Goal: Task Accomplishment & Management: Manage account settings

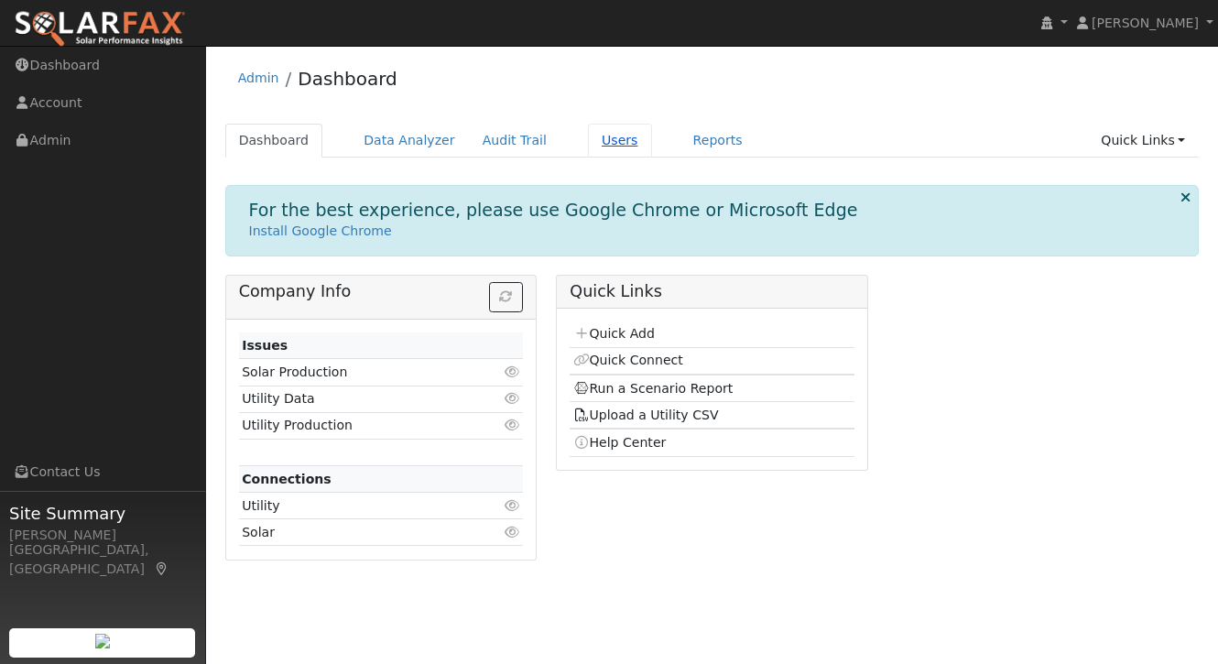
click at [597, 142] on link "Users" at bounding box center [620, 141] width 64 height 34
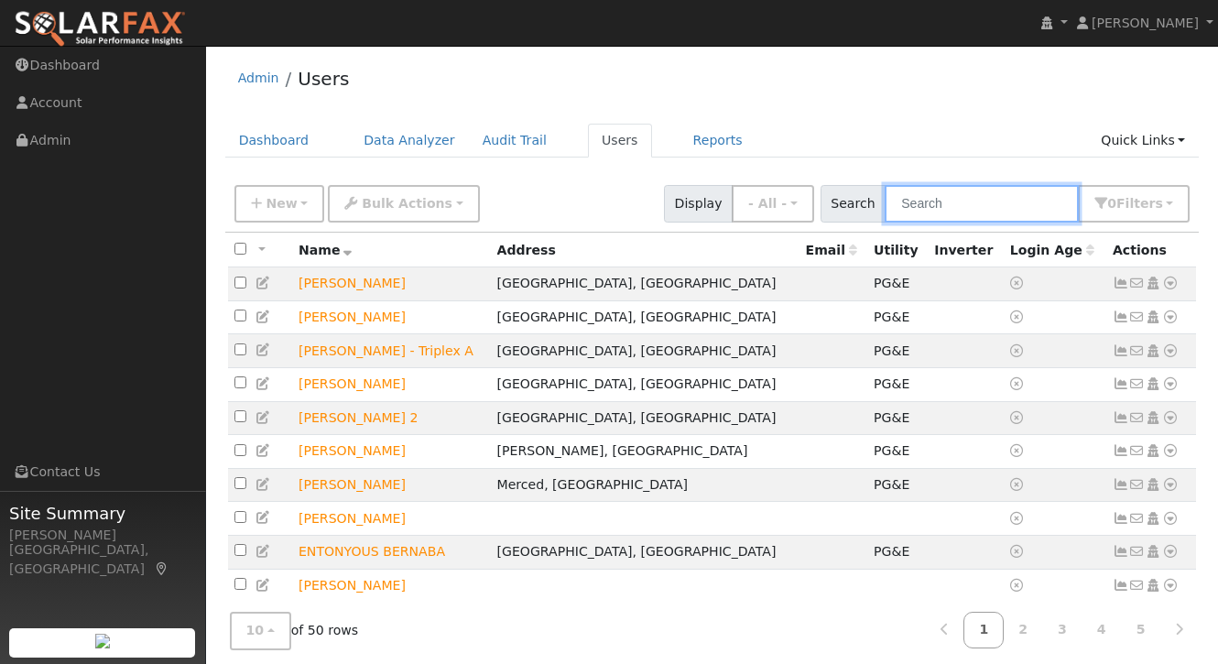
click at [991, 203] on input "text" at bounding box center [981, 204] width 194 height 38
type input "#"
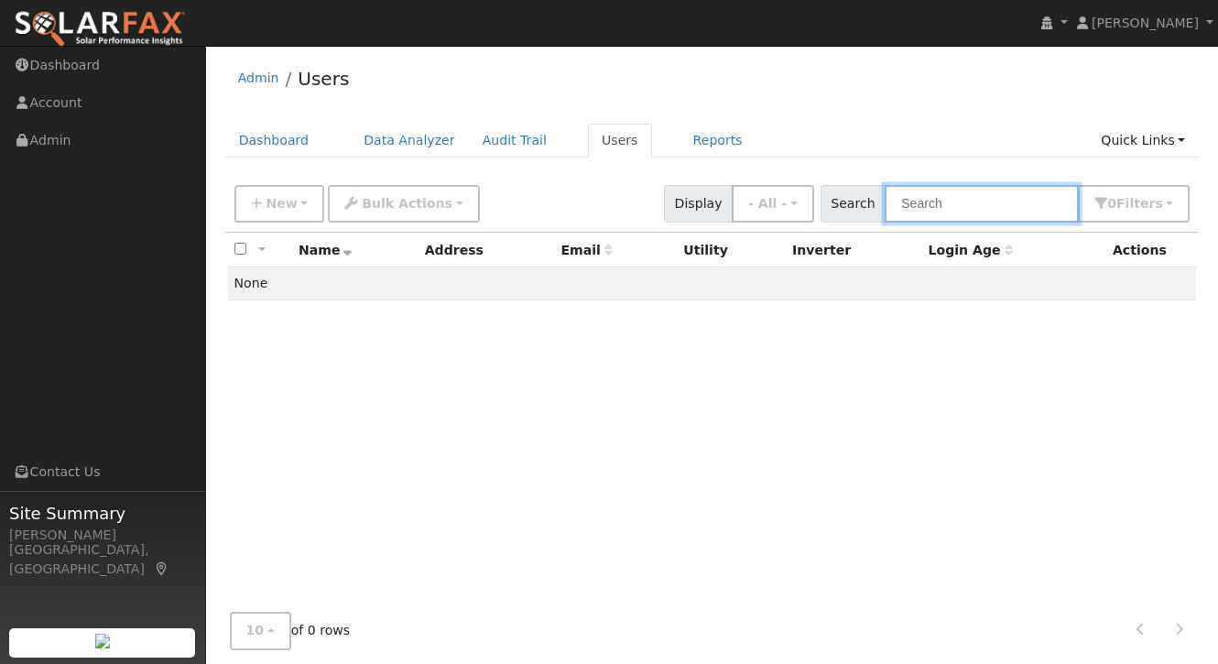
type input "A"
type input "c"
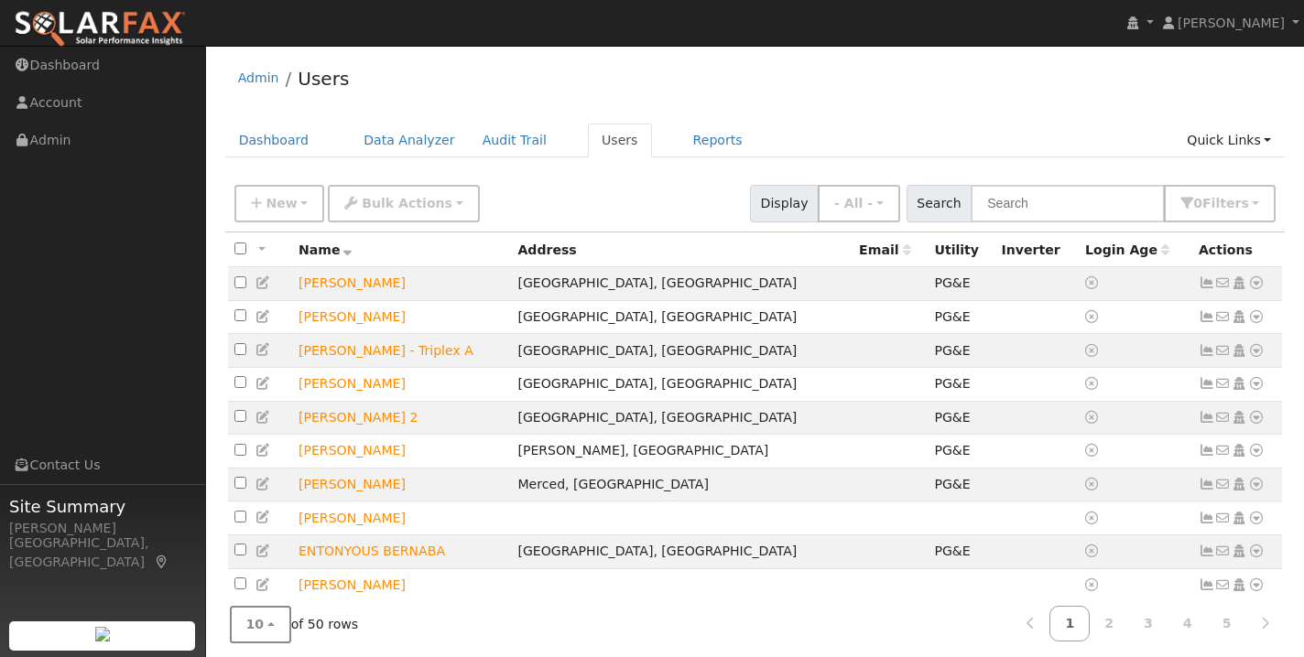
click at [239, 631] on button "10" at bounding box center [260, 625] width 61 height 38
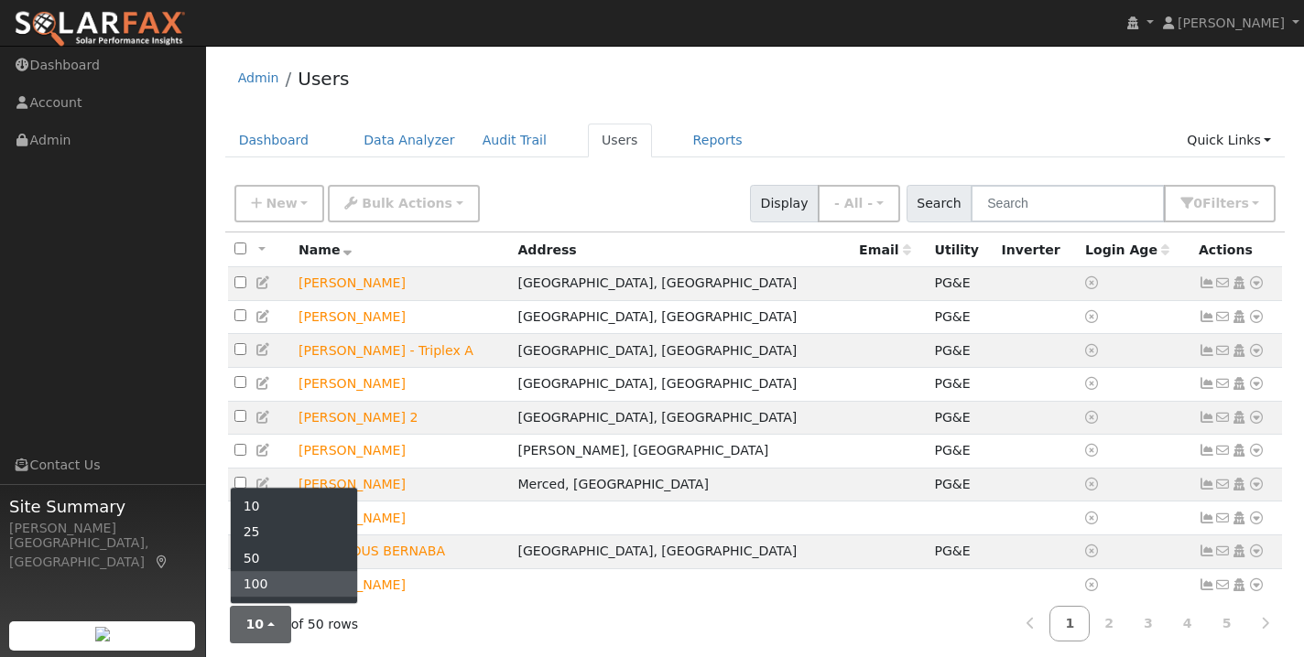
click at [270, 585] on link "100" at bounding box center [294, 584] width 127 height 26
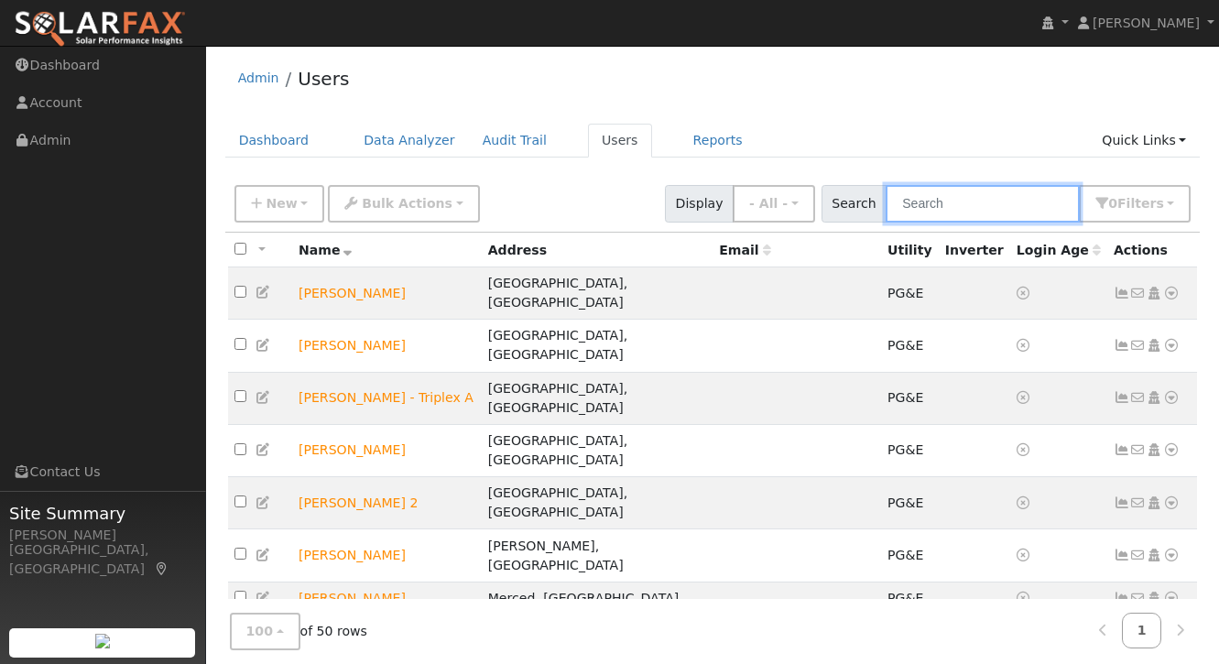
click at [962, 209] on input "text" at bounding box center [982, 204] width 194 height 38
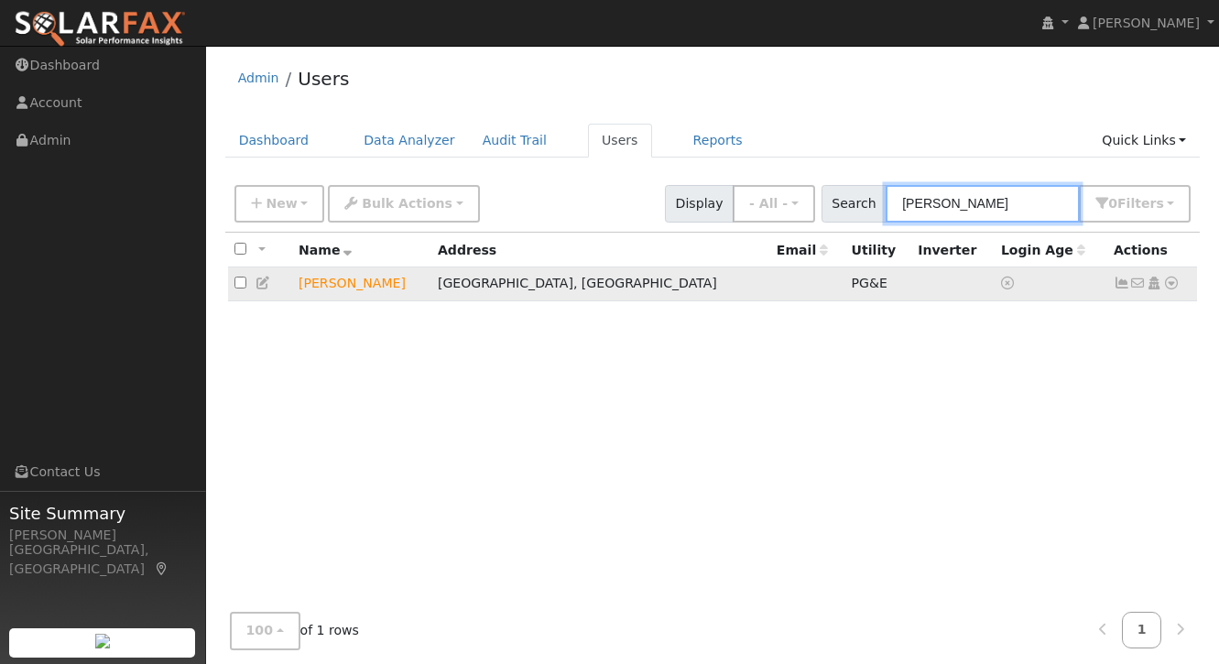
type input "[PERSON_NAME]"
click at [1118, 287] on icon at bounding box center [1121, 283] width 16 height 13
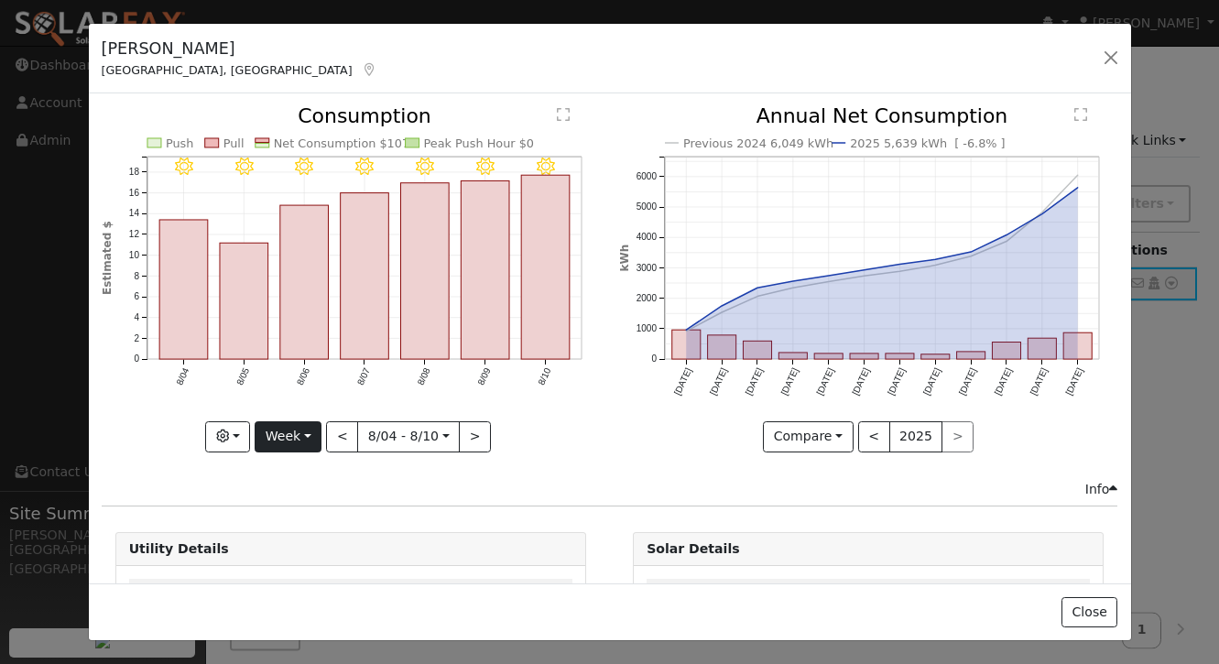
click at [291, 445] on button "Week" at bounding box center [288, 436] width 67 height 31
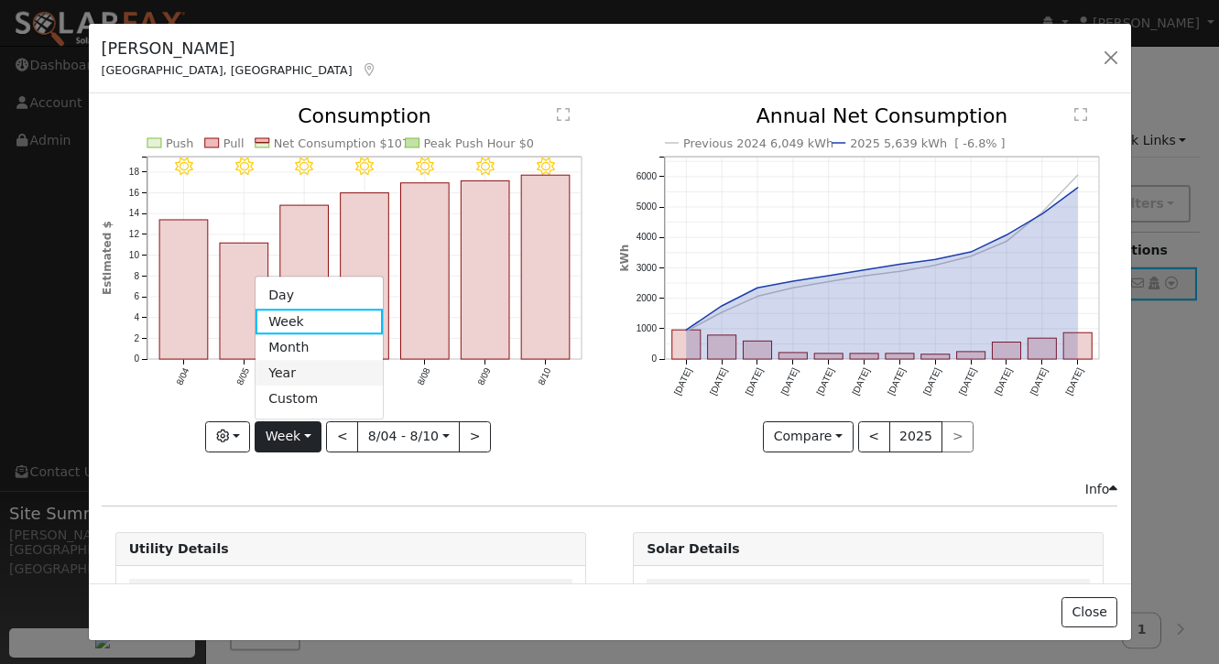
click at [291, 376] on link "Year" at bounding box center [318, 374] width 127 height 26
type input "[DATE]"
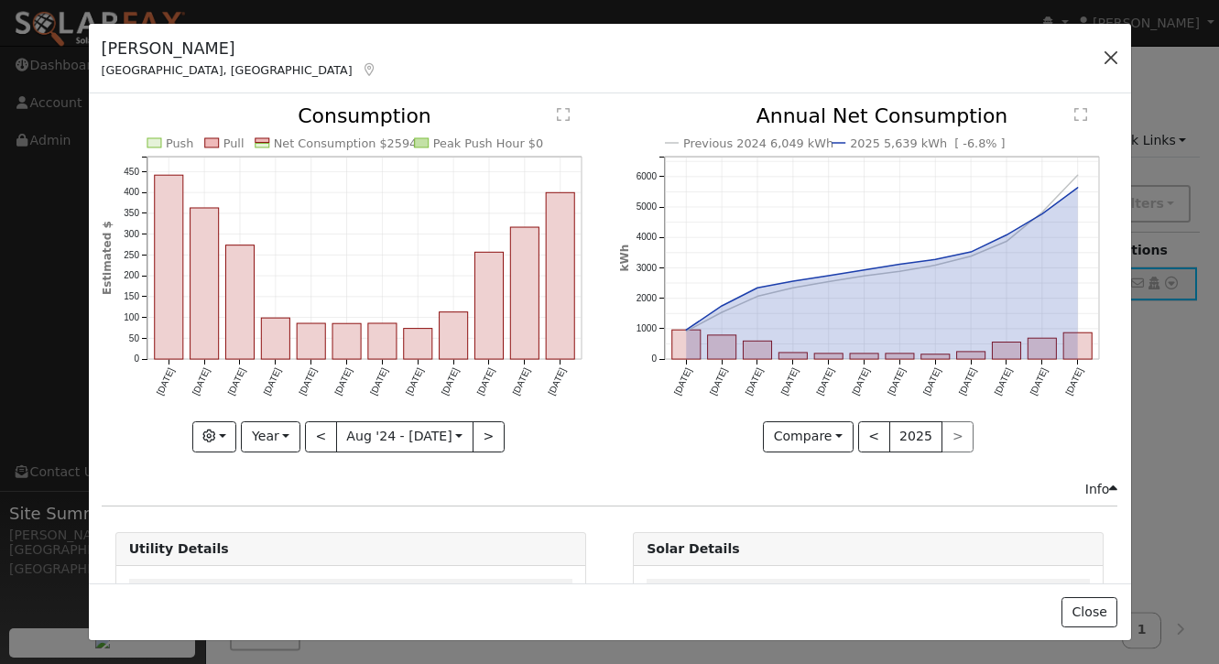
click at [1111, 61] on button "button" at bounding box center [1111, 58] width 26 height 26
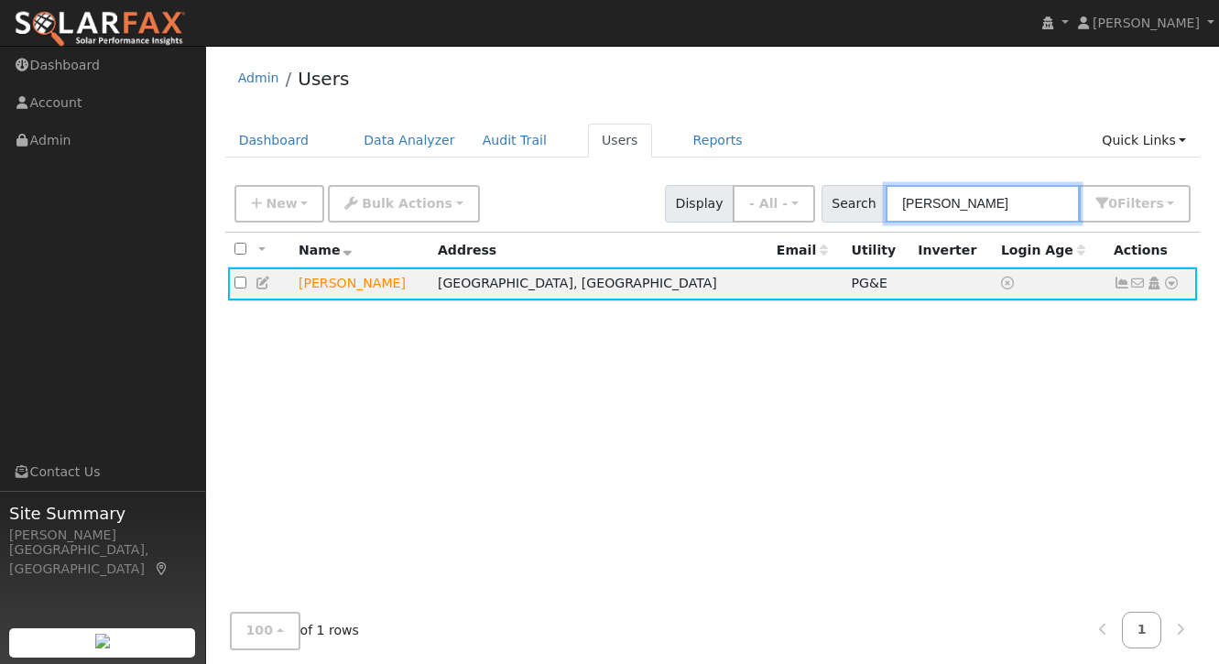
click at [978, 202] on input "[PERSON_NAME]" at bounding box center [982, 204] width 194 height 38
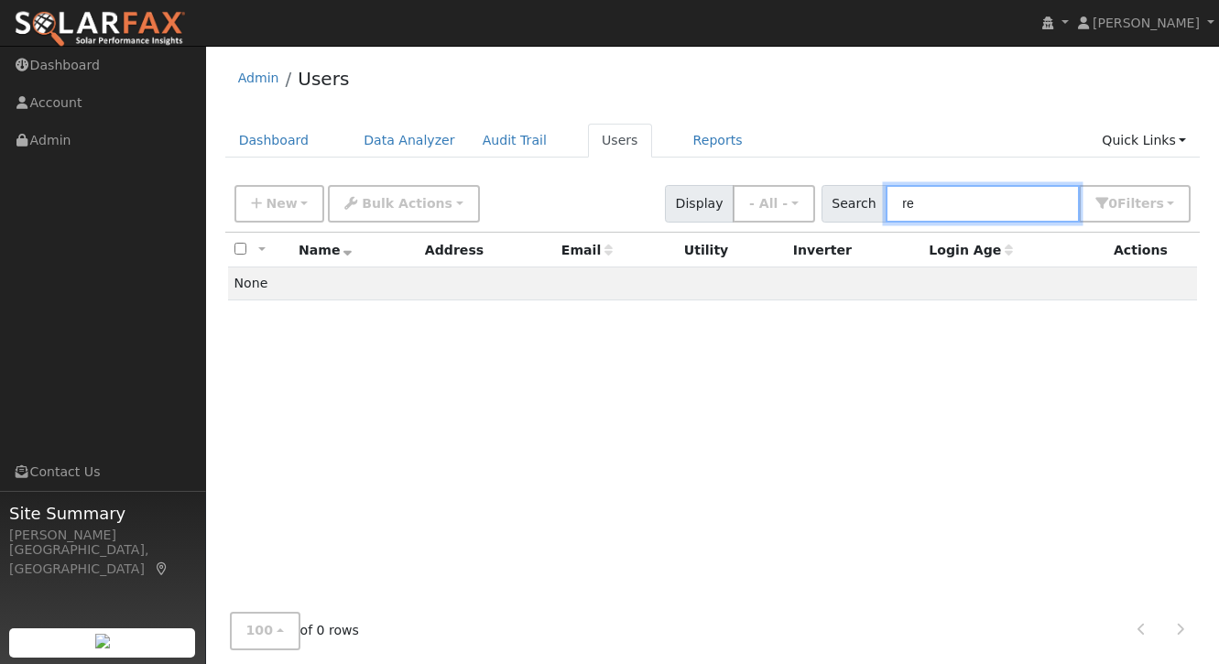
type input "r"
click at [981, 211] on input "[PERSON_NAME]" at bounding box center [982, 204] width 194 height 38
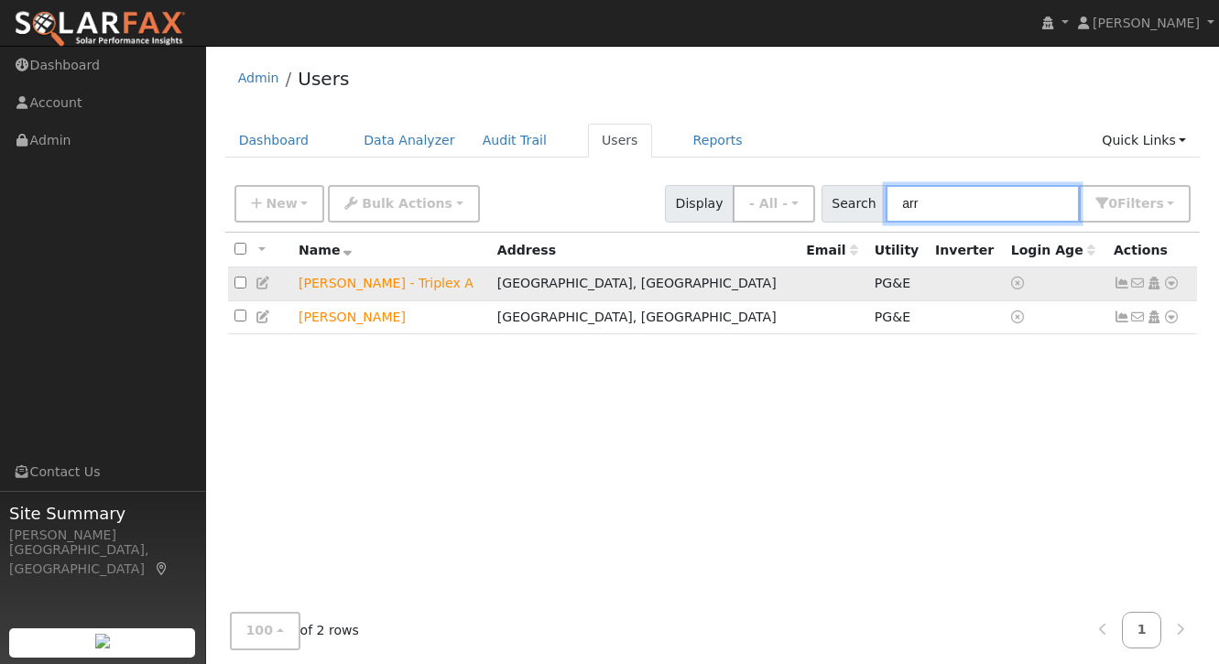
type input "arr"
click at [1120, 281] on icon at bounding box center [1121, 283] width 16 height 13
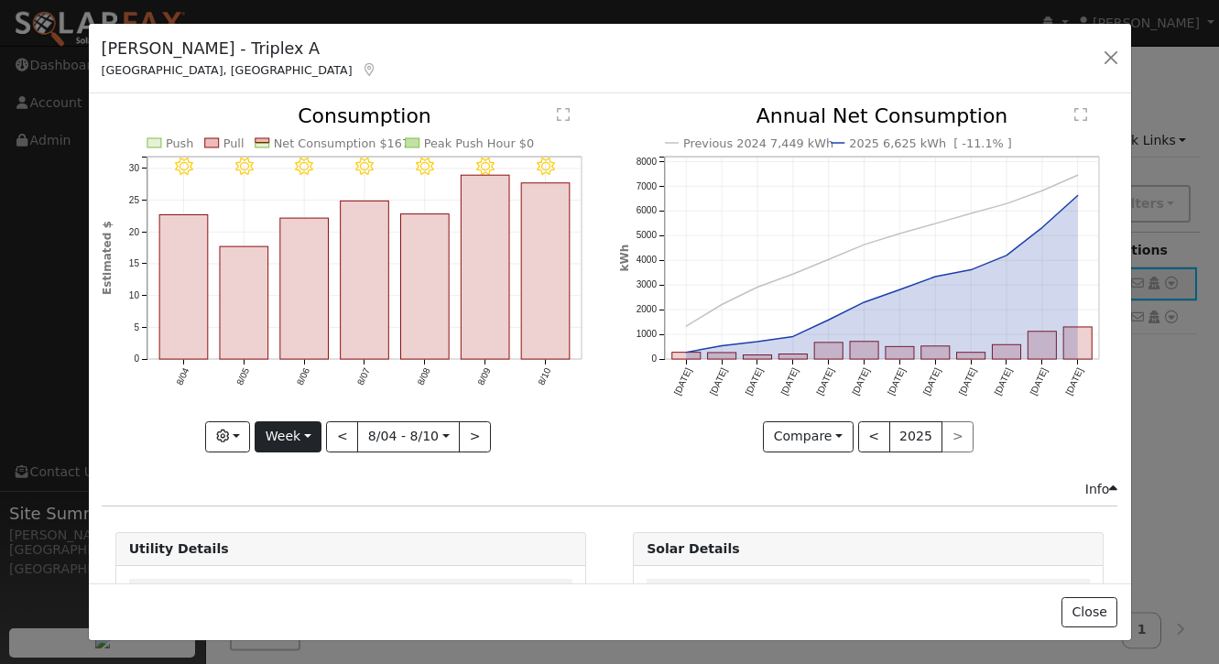
click at [298, 432] on button "Week" at bounding box center [288, 436] width 67 height 31
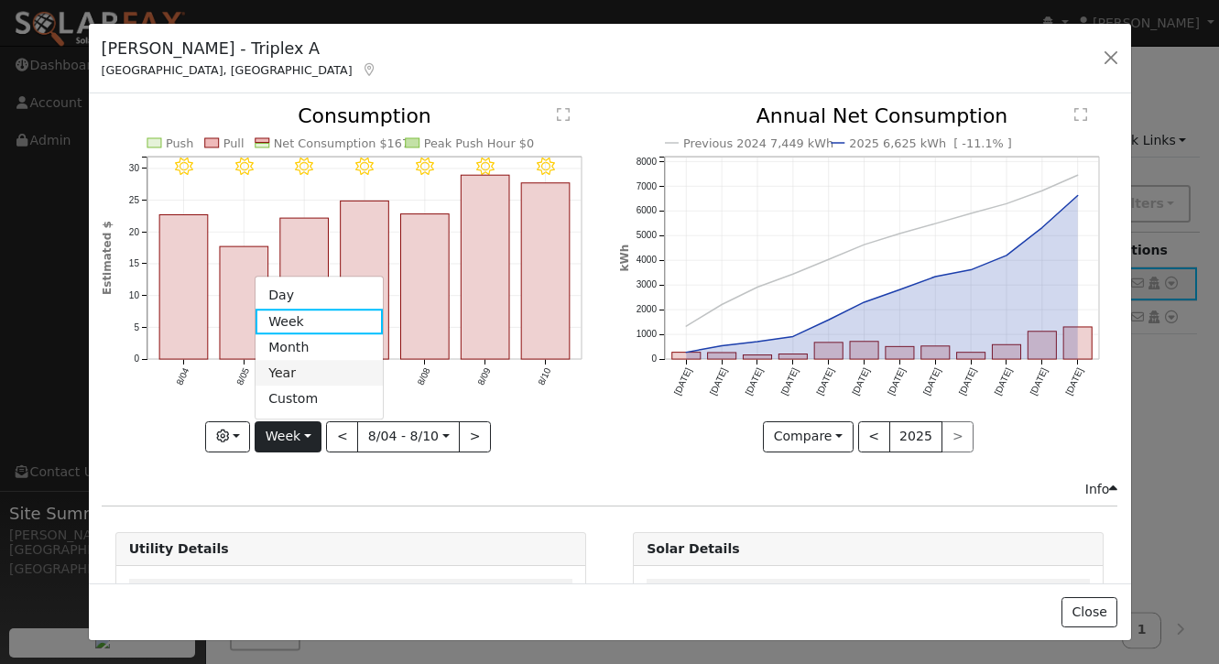
click at [313, 374] on link "Year" at bounding box center [318, 374] width 127 height 26
type input "[DATE]"
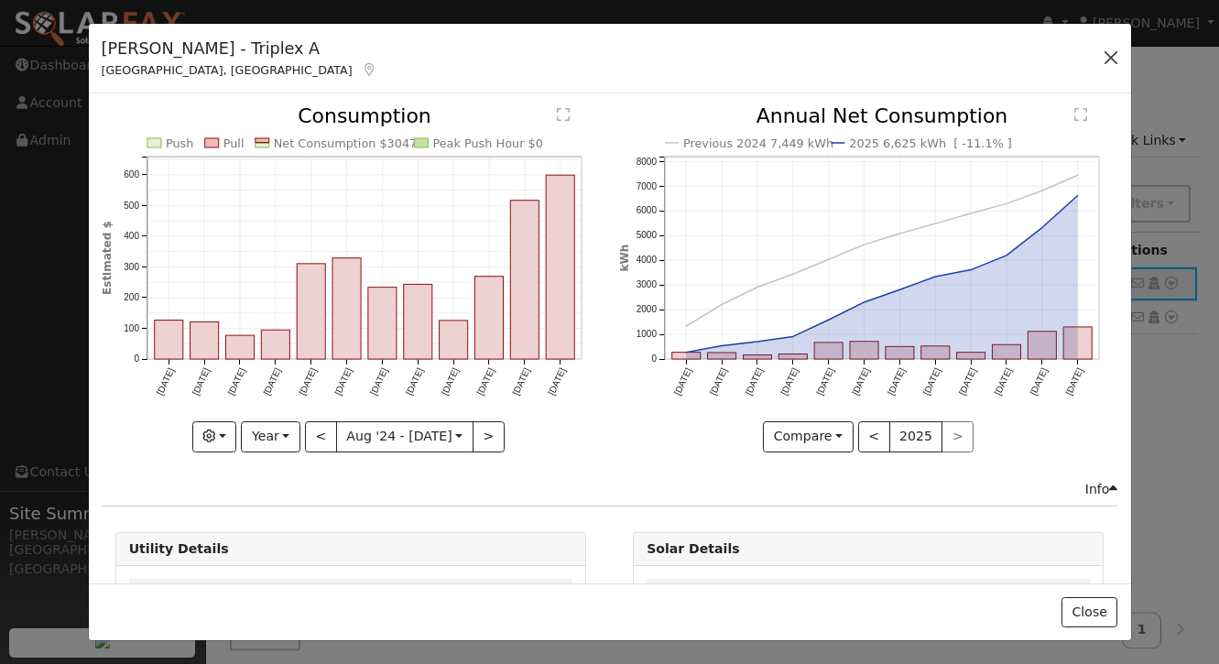
click at [1109, 53] on button "button" at bounding box center [1111, 58] width 26 height 26
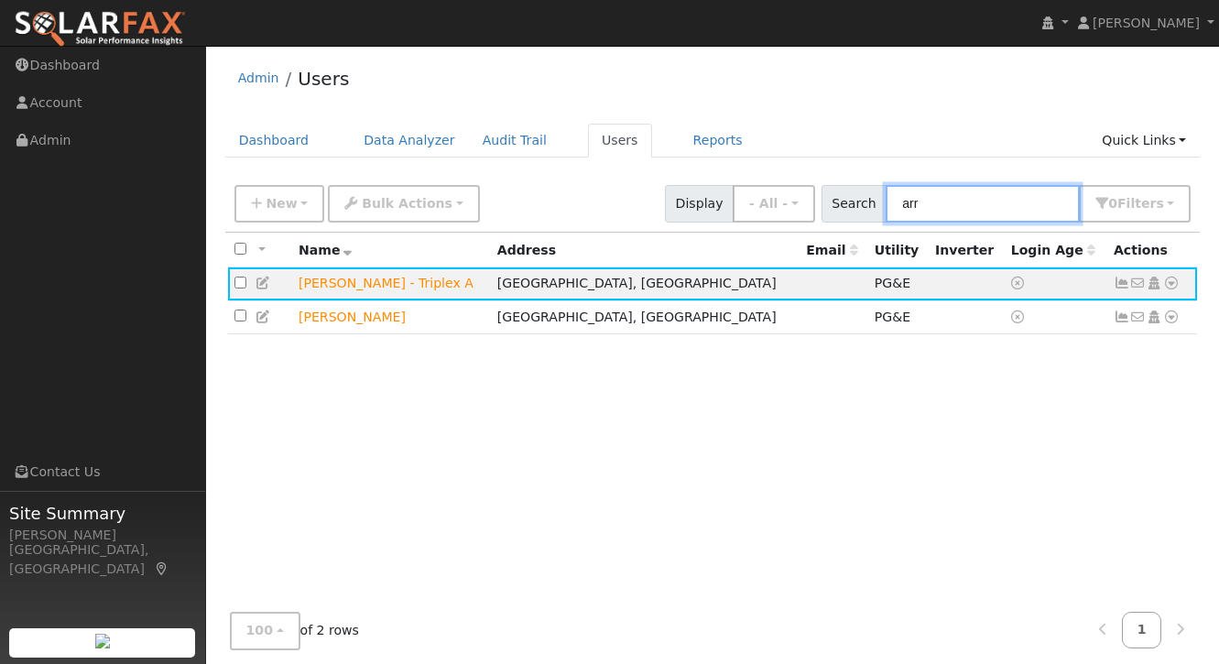
click at [975, 201] on input "arr" at bounding box center [982, 204] width 194 height 38
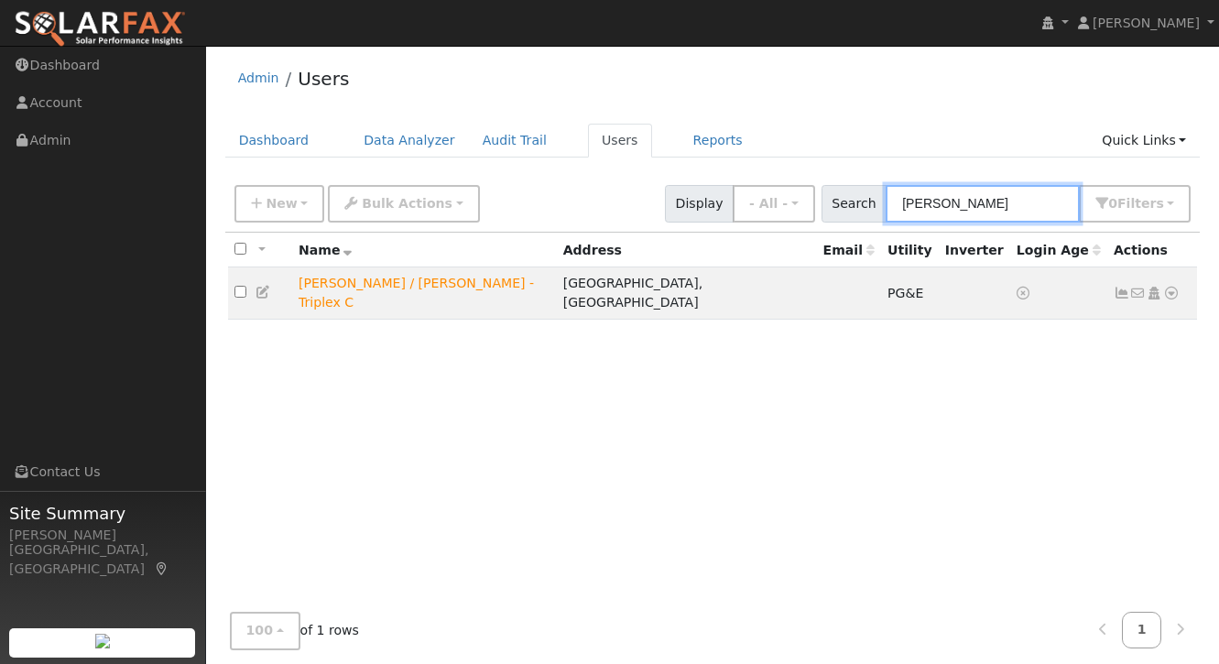
type input "[PERSON_NAME]"
drag, startPoint x: 975, startPoint y: 201, endPoint x: 1121, endPoint y: 285, distance: 167.7
click at [1121, 287] on icon at bounding box center [1121, 293] width 16 height 13
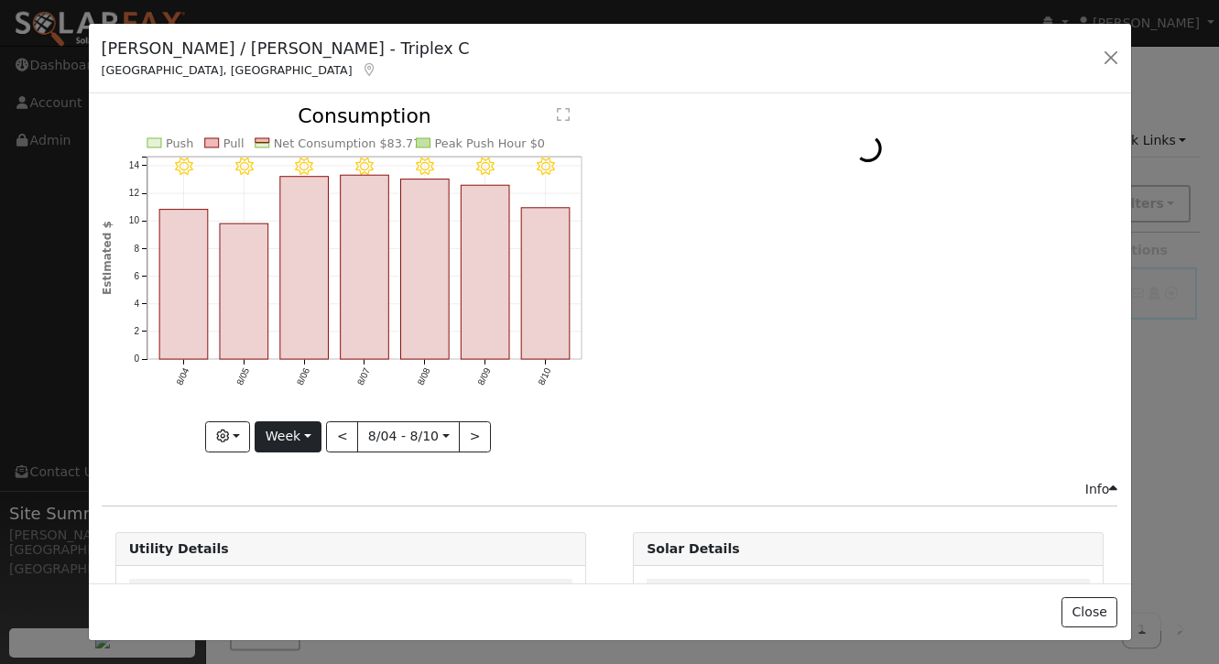
click at [294, 444] on button "Week" at bounding box center [288, 436] width 67 height 31
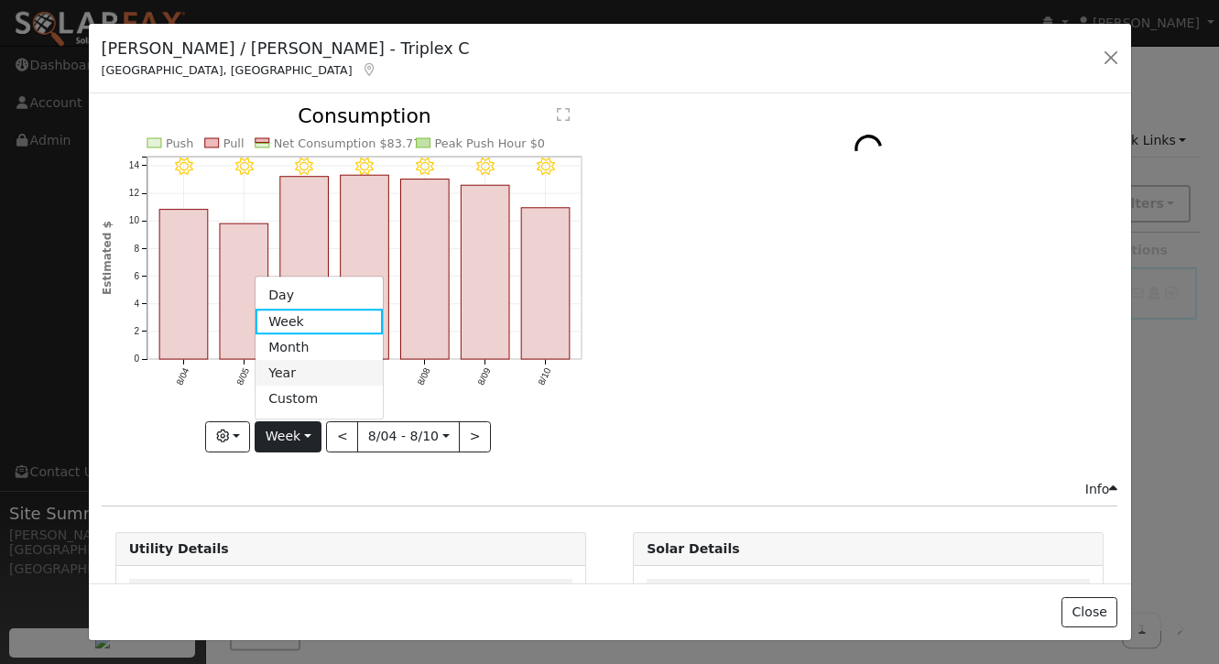
click at [299, 376] on link "Year" at bounding box center [318, 374] width 127 height 26
type input "[DATE]"
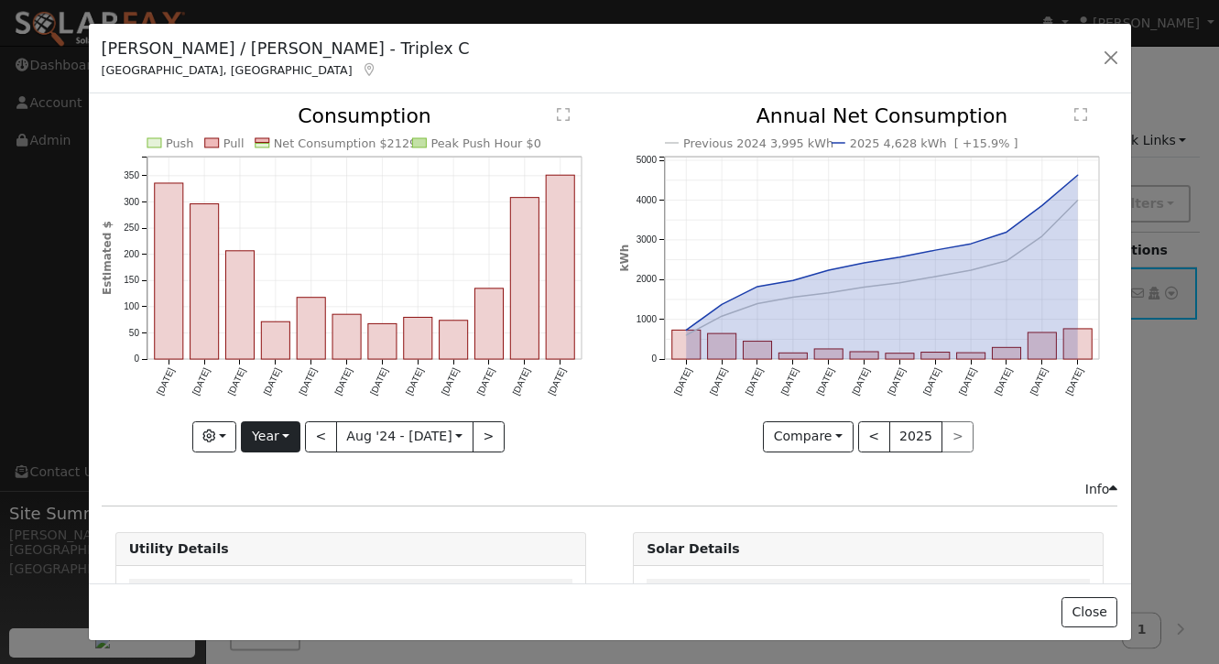
click at [274, 430] on button "Year" at bounding box center [270, 436] width 59 height 31
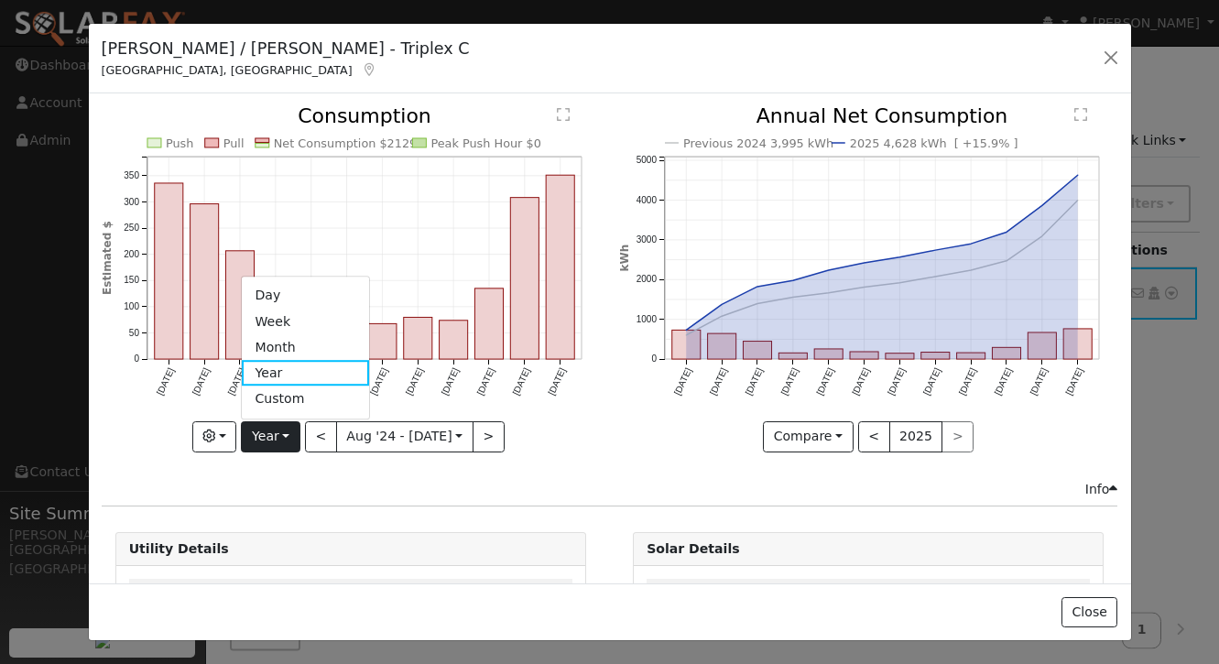
click at [274, 430] on button "Year" at bounding box center [270, 436] width 59 height 31
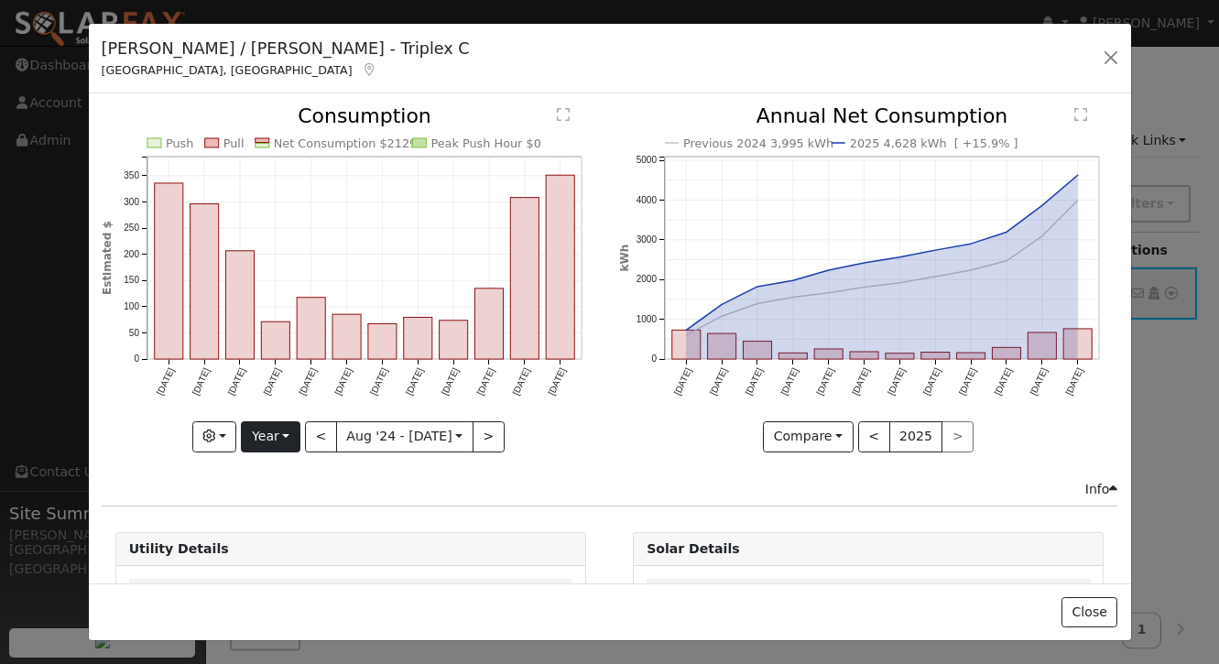
click at [284, 438] on button "Year" at bounding box center [270, 436] width 59 height 31
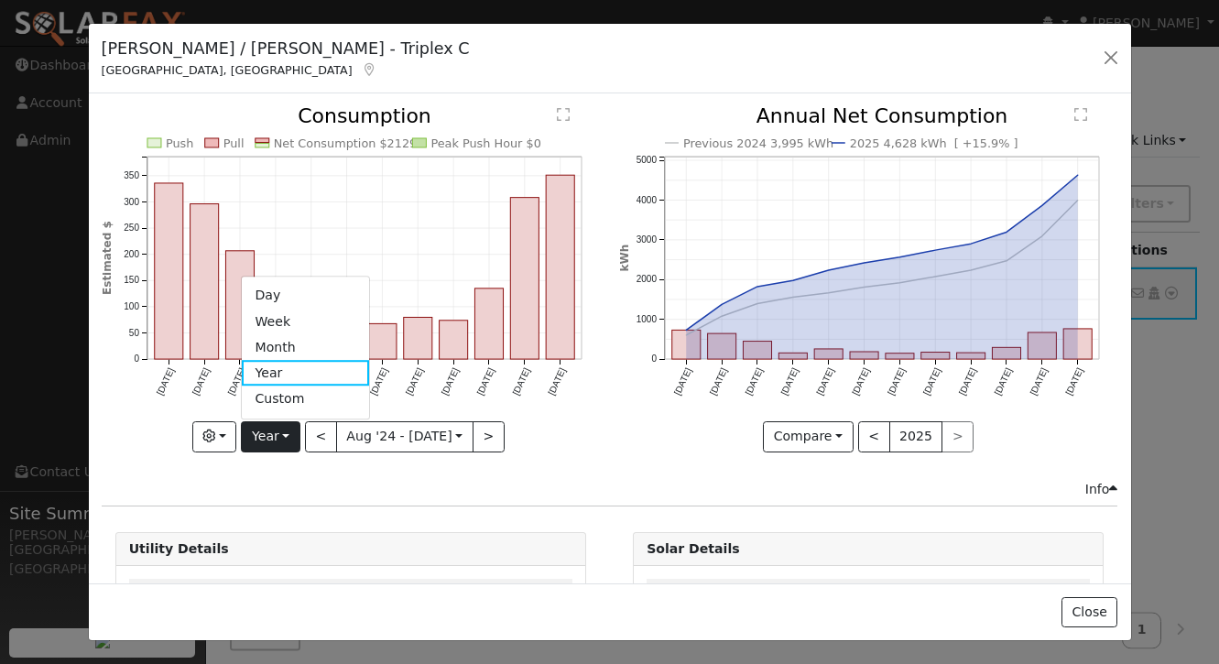
click at [358, 474] on div "Push Pull Net Consumption $2129 Peak Push Hour $0 Aug '[DATE] Oct '[DATE] Dec '…" at bounding box center [350, 292] width 517 height 373
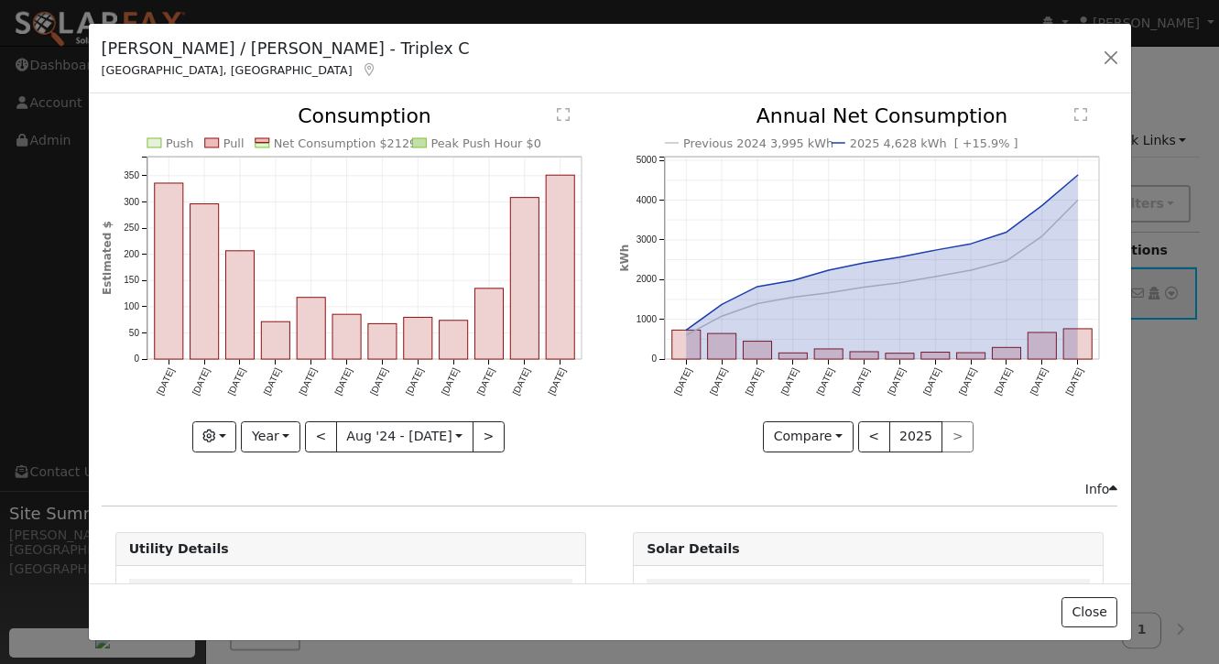
click at [641, 420] on icon "Previous 2024 3,995 kWh 2025 4,628 kWh [ +15.9% ] [DATE] Sep '[DATE] Nov '[DATE…" at bounding box center [868, 272] width 498 height 333
drag, startPoint x: 641, startPoint y: 420, endPoint x: 794, endPoint y: 298, distance: 196.0
click at [661, 396] on icon "Previous 2024 3,995 kWh 2025 4,628 kWh [ +15.9% ] [DATE] Sep '[DATE] Nov '[DATE…" at bounding box center [868, 272] width 498 height 333
click at [1109, 52] on button "button" at bounding box center [1111, 58] width 26 height 26
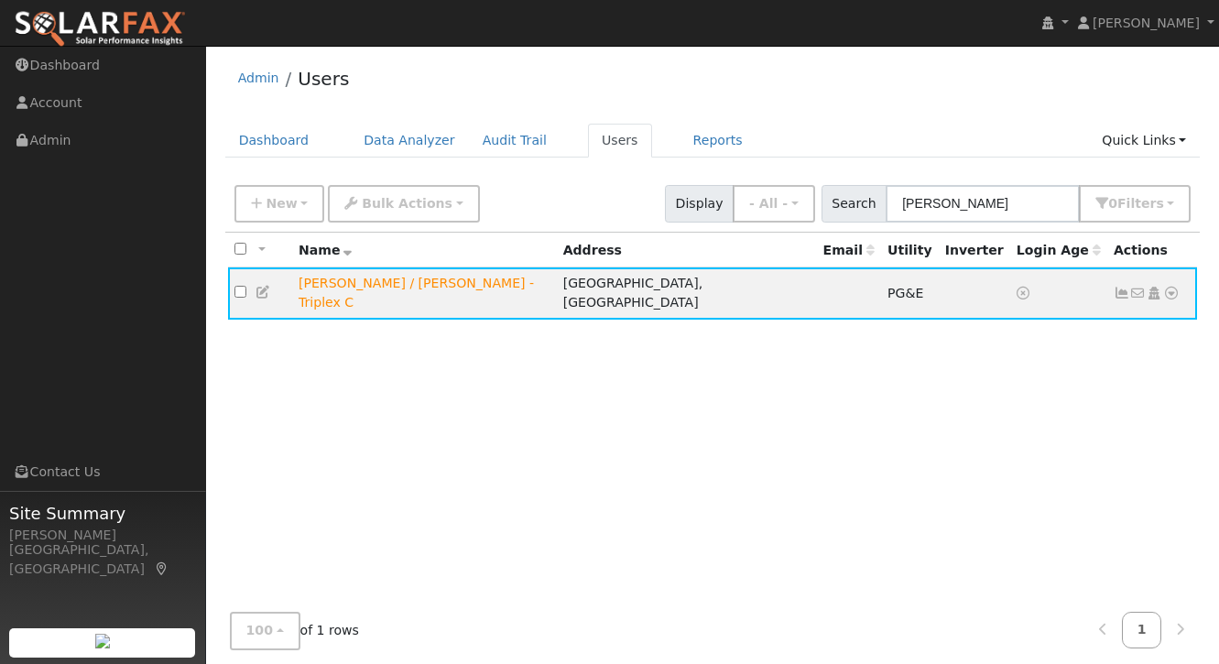
click at [726, 89] on div "Admin Users" at bounding box center [712, 83] width 975 height 56
